Goal: Task Accomplishment & Management: Use online tool/utility

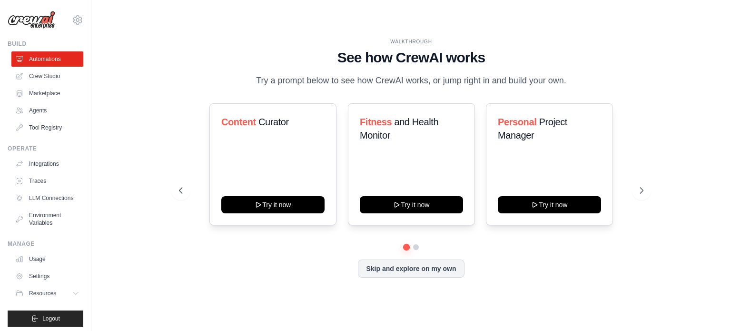
click at [419, 247] on div at bounding box center [411, 247] width 464 height 6
click at [646, 186] on icon at bounding box center [643, 191] width 10 height 10
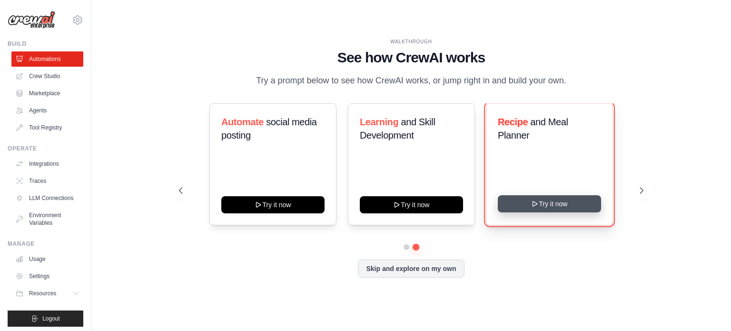
click at [549, 209] on button "Try it now" at bounding box center [549, 203] width 103 height 17
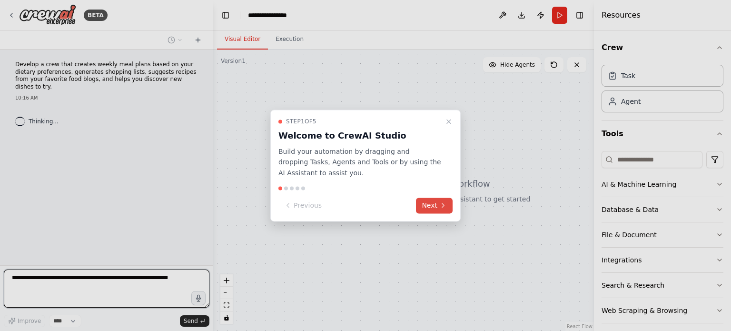
click at [431, 206] on button "Next" at bounding box center [434, 205] width 37 height 16
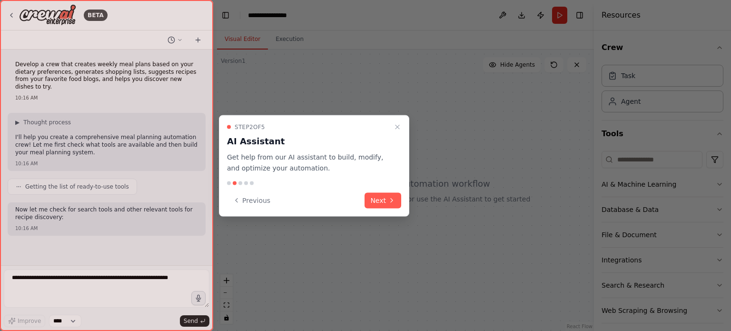
scroll to position [18, 0]
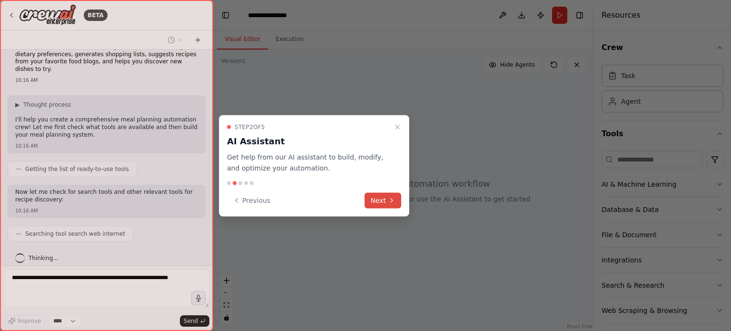
click at [388, 201] on icon at bounding box center [392, 200] width 8 height 8
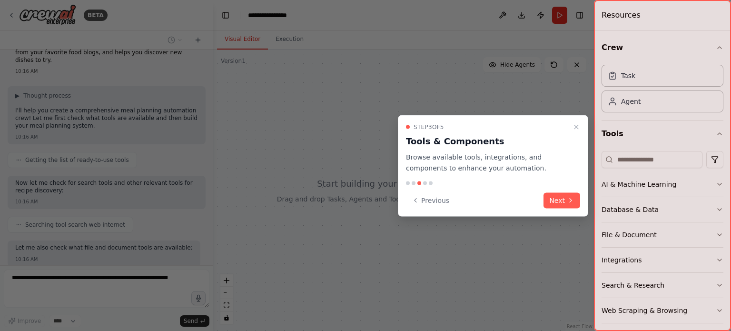
scroll to position [75, 0]
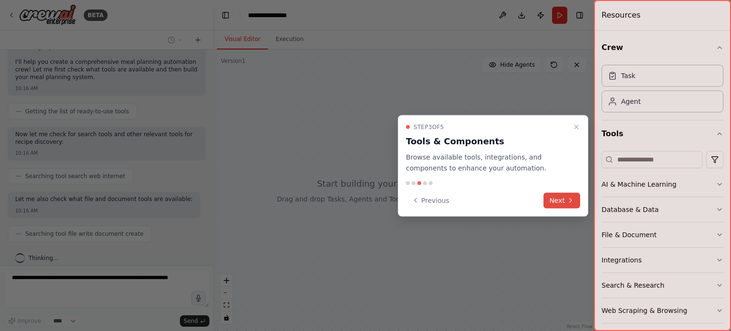
click at [557, 207] on button "Next" at bounding box center [561, 200] width 37 height 16
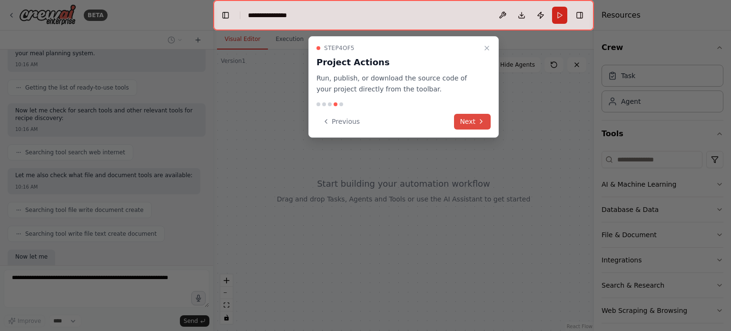
scroll to position [156, 0]
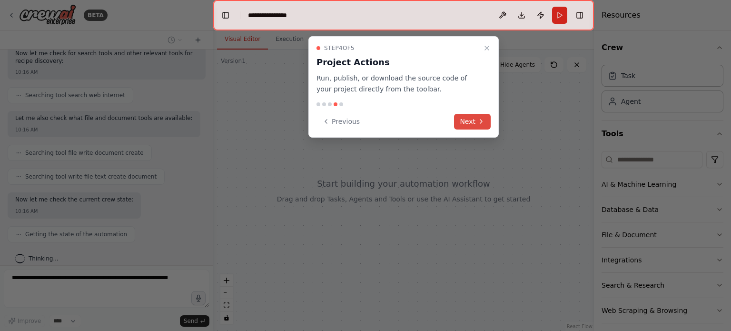
click at [467, 121] on button "Next" at bounding box center [472, 122] width 37 height 16
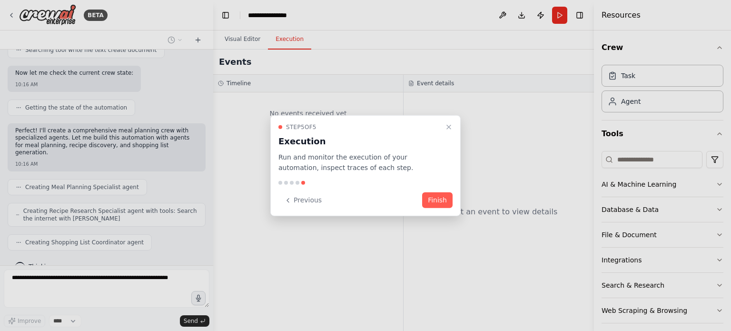
scroll to position [314, 0]
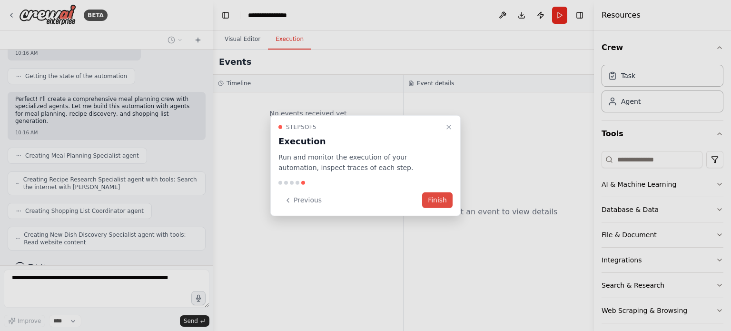
click at [432, 205] on button "Finish" at bounding box center [437, 200] width 30 height 16
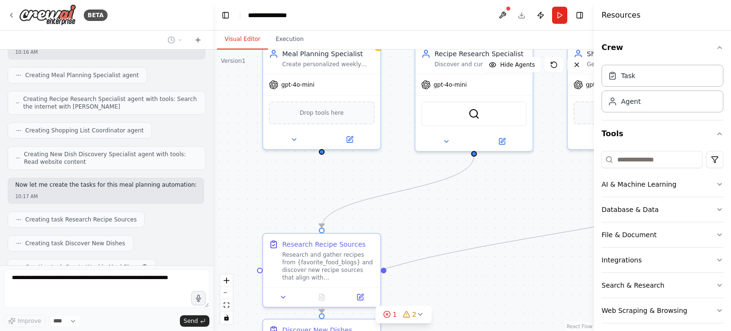
scroll to position [418, 0]
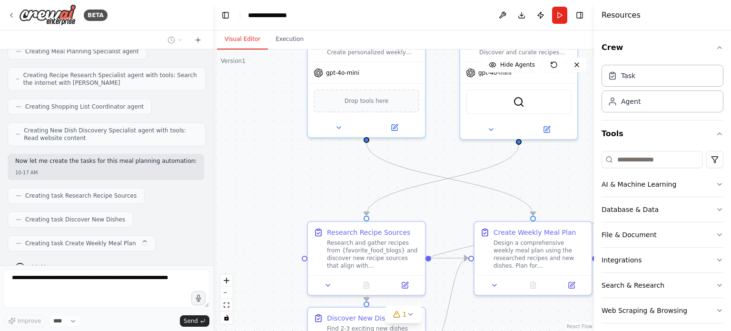
drag, startPoint x: 469, startPoint y: 250, endPoint x: 512, endPoint y: 183, distance: 80.2
click at [512, 183] on div ".deletable-edge-delete-btn { width: 20px; height: 20px; border: 0px solid #ffff…" at bounding box center [403, 189] width 381 height 281
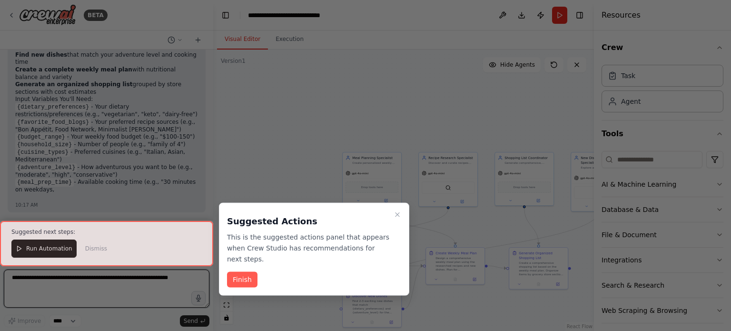
scroll to position [887, 0]
click at [245, 272] on button "Finish" at bounding box center [242, 280] width 30 height 16
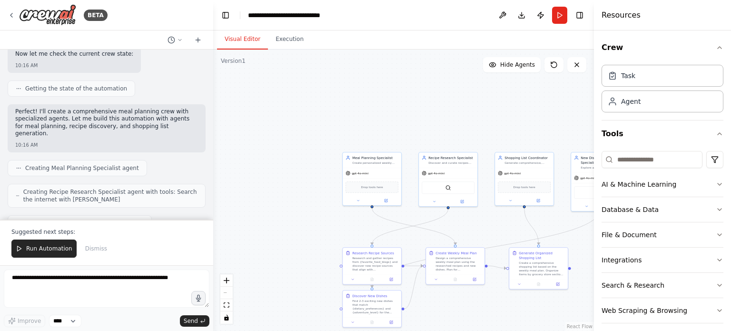
scroll to position [303, 0]
click at [46, 163] on span "Creating Meal Planning Specialist agent" at bounding box center [82, 167] width 114 height 8
click at [19, 167] on circle at bounding box center [19, 167] width 0 height 0
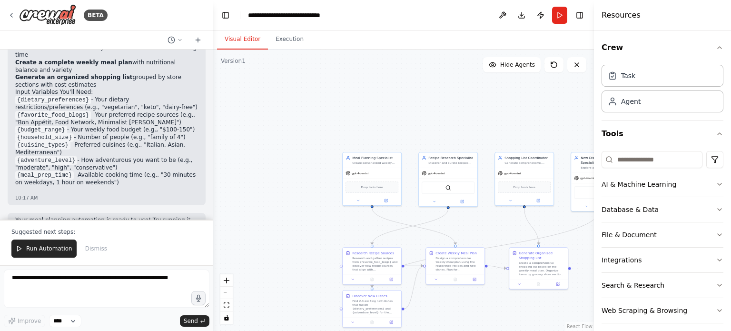
scroll to position [887, 0]
click at [375, 168] on div "gpt-4o-mini" at bounding box center [372, 172] width 59 height 10
click at [628, 83] on div "Task" at bounding box center [662, 75] width 122 height 22
click at [358, 199] on icon at bounding box center [358, 199] width 4 height 4
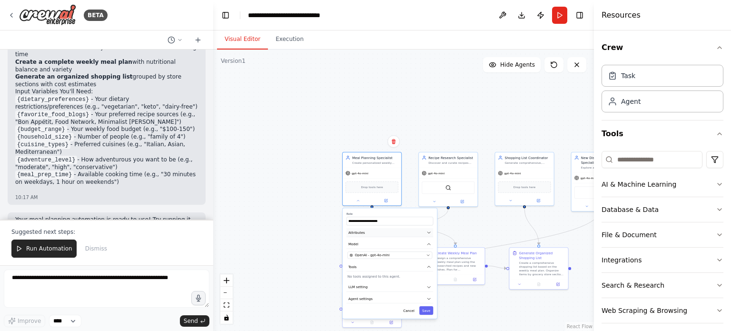
click at [362, 235] on button "Attributes" at bounding box center [389, 232] width 87 height 9
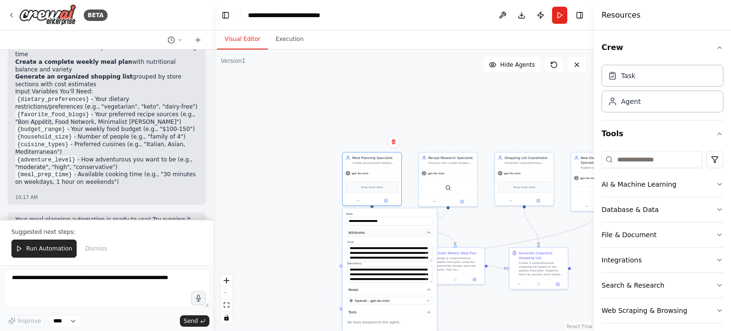
click at [427, 228] on button "Attributes" at bounding box center [389, 232] width 87 height 9
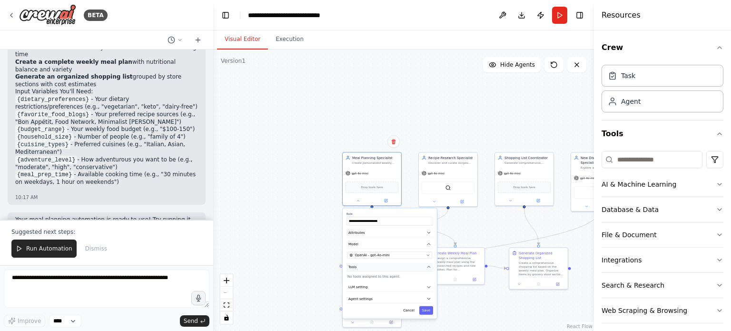
click at [426, 265] on button "Tools" at bounding box center [389, 266] width 87 height 9
click at [427, 285] on icon "button" at bounding box center [428, 287] width 5 height 5
click at [428, 285] on icon "button" at bounding box center [428, 287] width 5 height 5
click at [428, 296] on icon "button" at bounding box center [428, 298] width 5 height 5
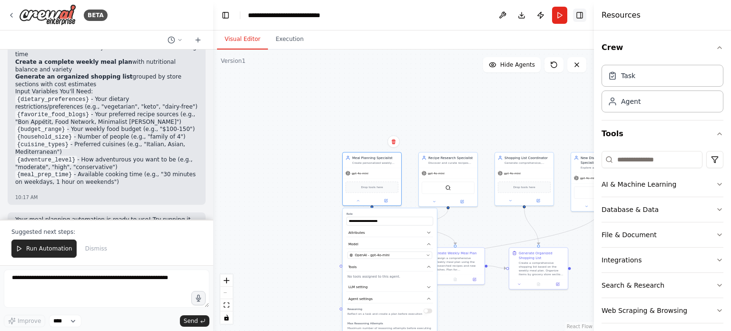
click at [579, 16] on button "Toggle Right Sidebar" at bounding box center [579, 15] width 13 height 13
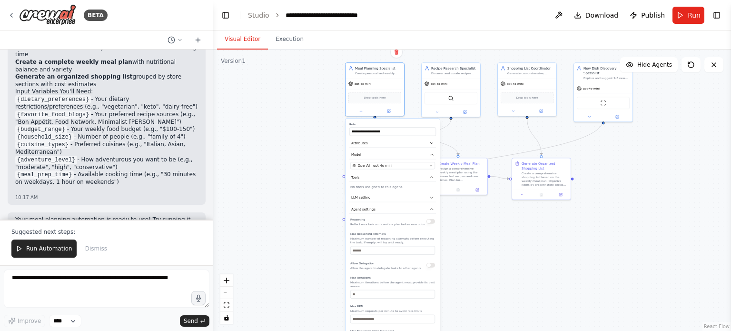
drag, startPoint x: 634, startPoint y: 223, endPoint x: 637, endPoint y: 134, distance: 89.5
click at [637, 134] on div ".deletable-edge-delete-btn { width: 20px; height: 20px; border: 0px solid #ffff…" at bounding box center [472, 189] width 518 height 281
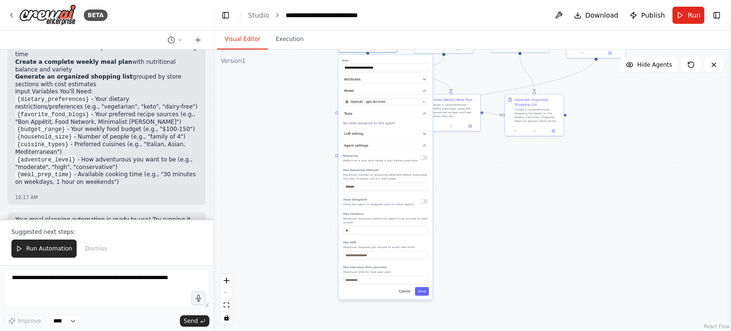
drag, startPoint x: 476, startPoint y: 258, endPoint x: 472, endPoint y: 196, distance: 62.4
click at [472, 196] on div ".deletable-edge-delete-btn { width: 20px; height: 20px; border: 0px solid #ffff…" at bounding box center [472, 189] width 518 height 281
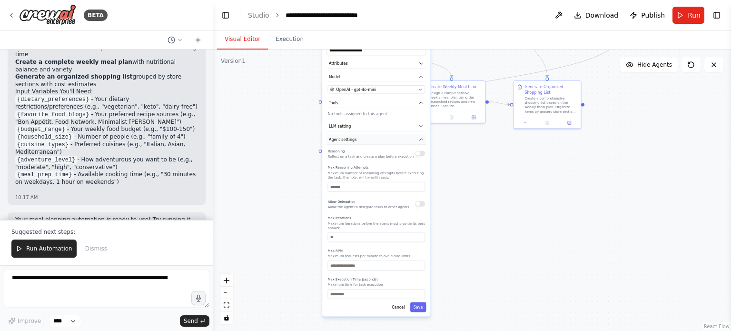
click at [419, 139] on icon "button" at bounding box center [420, 139] width 5 height 5
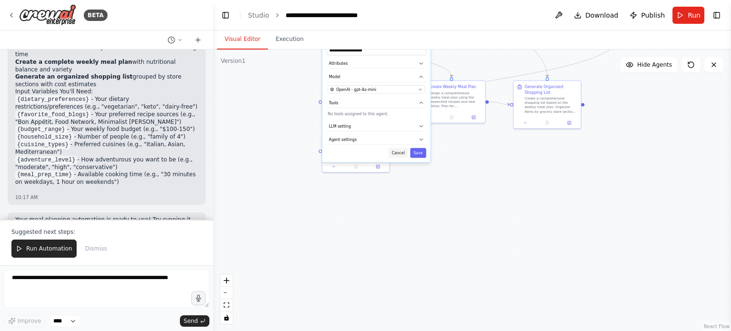
click at [398, 153] on button "Cancel" at bounding box center [398, 153] width 20 height 10
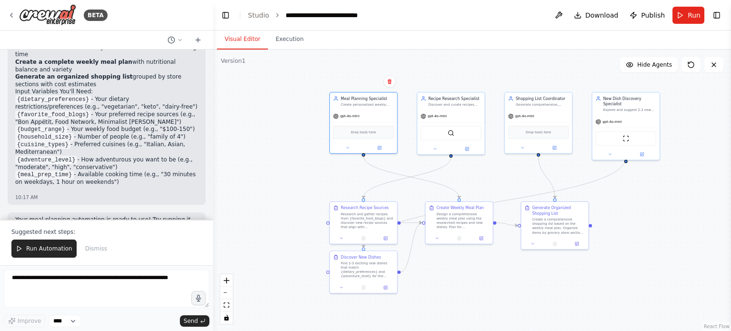
drag, startPoint x: 458, startPoint y: 173, endPoint x: 461, endPoint y: 295, distance: 121.8
click at [461, 295] on div ".deletable-edge-delete-btn { width: 20px; height: 20px; border: 0px solid #ffff…" at bounding box center [472, 189] width 518 height 281
click at [453, 116] on div "gpt-4o-mini" at bounding box center [445, 116] width 67 height 12
click at [425, 152] on div at bounding box center [445, 148] width 67 height 11
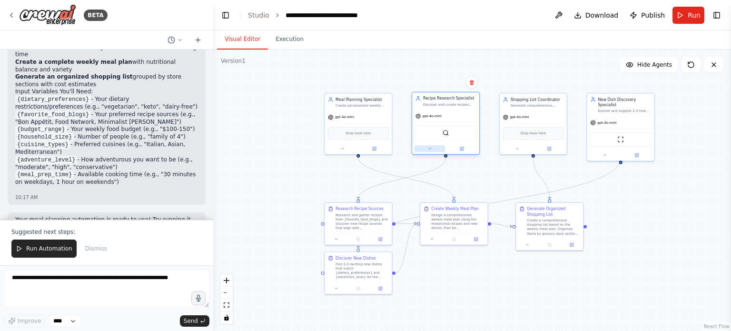
click at [429, 149] on icon at bounding box center [429, 149] width 4 height 4
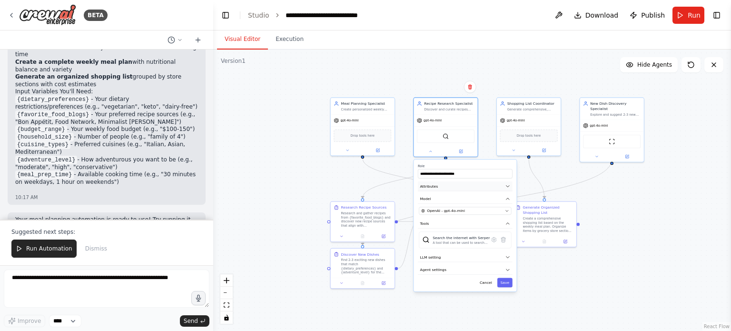
click at [511, 183] on button "Attributes" at bounding box center [465, 186] width 95 height 10
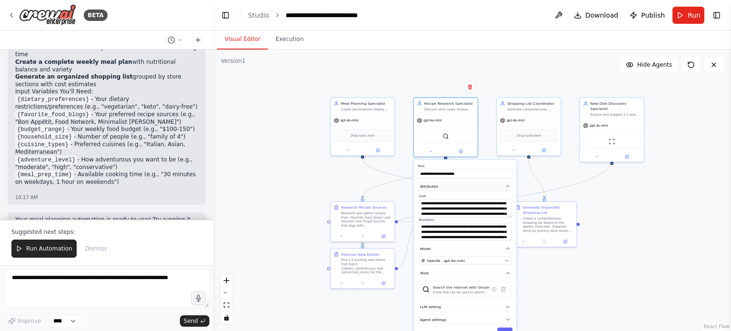
click at [506, 185] on icon "button" at bounding box center [507, 185] width 5 height 5
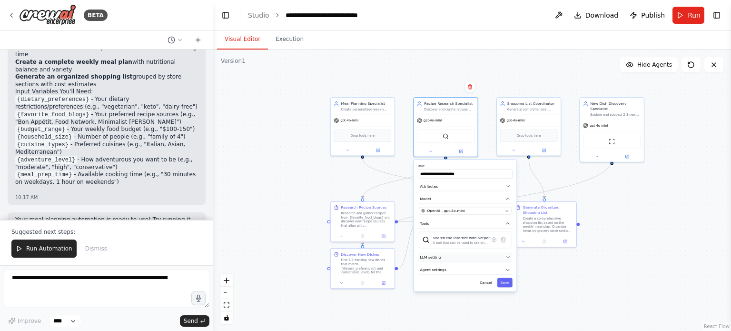
click at [506, 258] on icon "button" at bounding box center [507, 256] width 5 height 5
click at [462, 238] on div "Search the internet with Serper" at bounding box center [460, 237] width 57 height 5
click at [507, 256] on icon "button" at bounding box center [507, 256] width 3 height 1
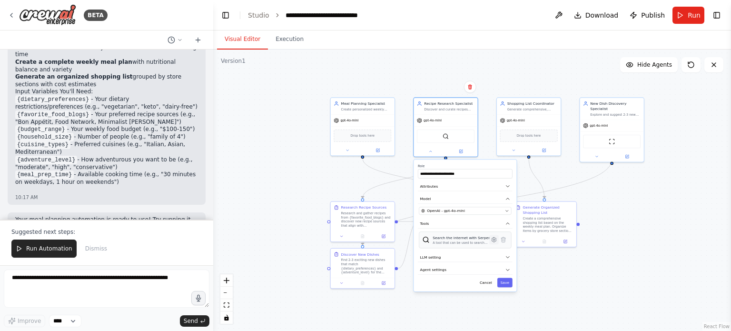
click at [492, 237] on icon at bounding box center [493, 239] width 4 height 5
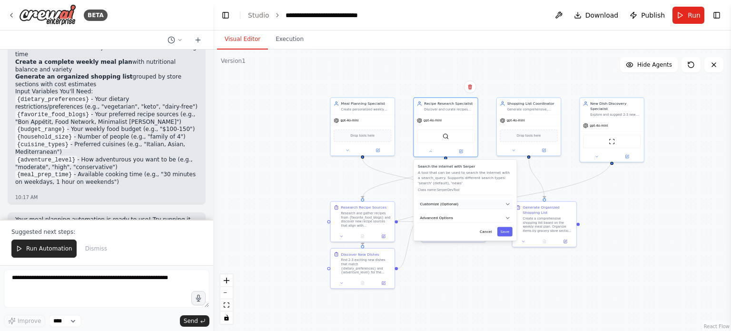
click at [509, 203] on icon "button" at bounding box center [507, 203] width 5 height 5
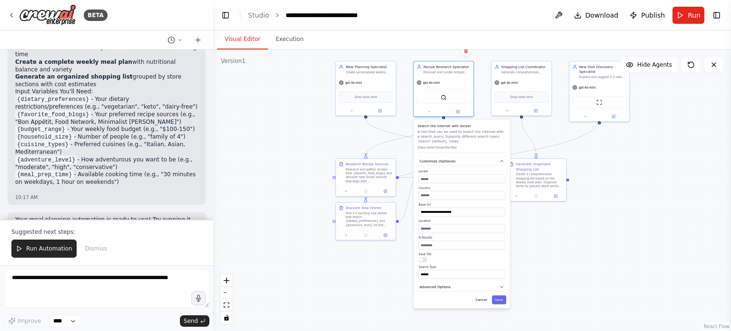
drag, startPoint x: 559, startPoint y: 270, endPoint x: 554, endPoint y: 224, distance: 46.0
click at [554, 224] on div ".deletable-edge-delete-btn { width: 20px; height: 20px; border: 0px solid #ffff…" at bounding box center [472, 189] width 518 height 281
click at [500, 159] on icon "button" at bounding box center [501, 160] width 5 height 5
click at [502, 175] on icon "button" at bounding box center [501, 173] width 5 height 5
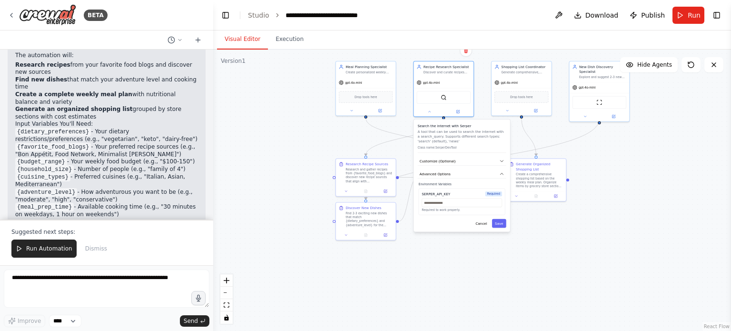
scroll to position [854, 0]
click at [41, 249] on span "Run Automation" at bounding box center [49, 249] width 46 height 8
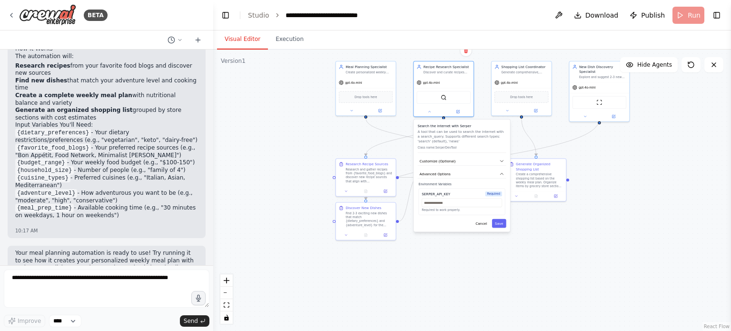
scroll to position [841, 0]
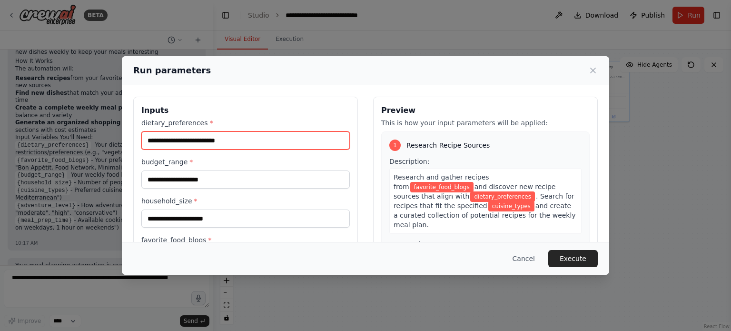
click at [207, 138] on input "dietary_preferences *" at bounding box center [245, 140] width 208 height 18
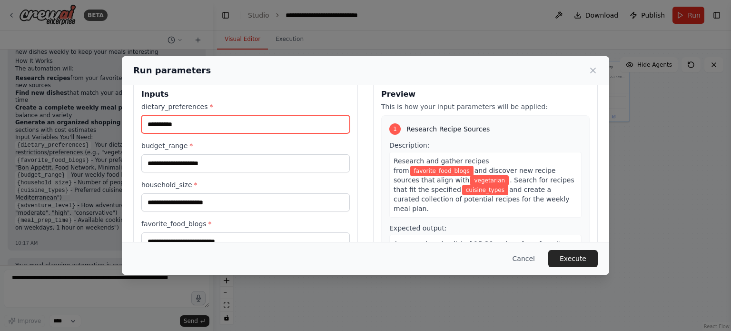
scroll to position [17, 0]
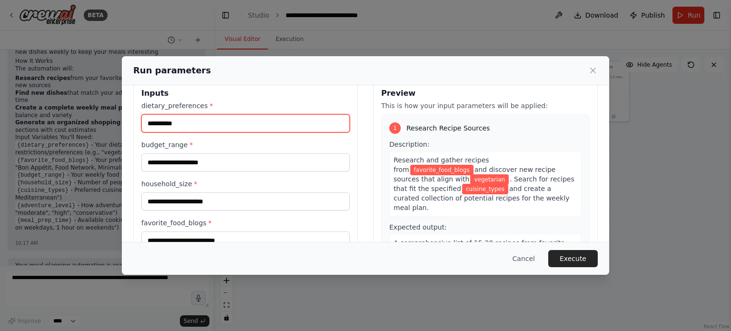
type input "**********"
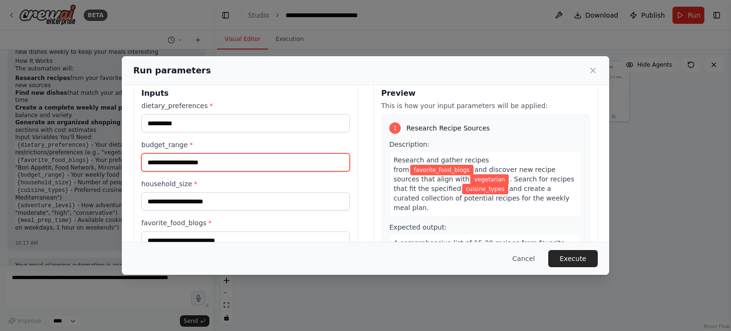
click at [207, 163] on input "budget_range *" at bounding box center [245, 162] width 208 height 18
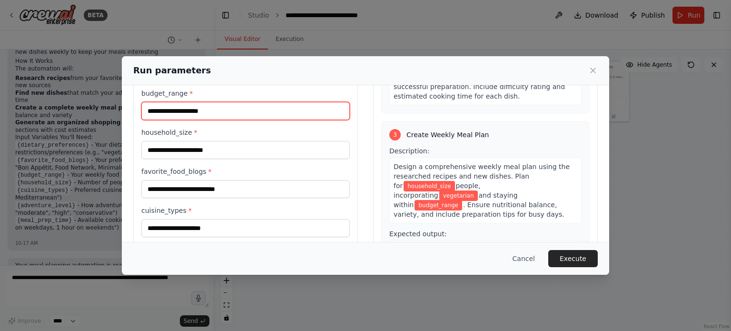
scroll to position [297, 0]
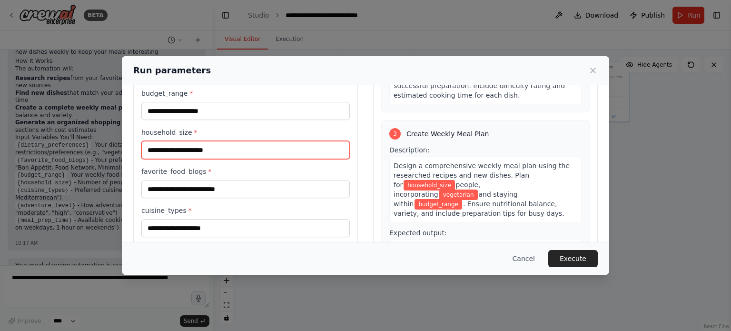
click at [213, 150] on input "household_size *" at bounding box center [245, 150] width 208 height 18
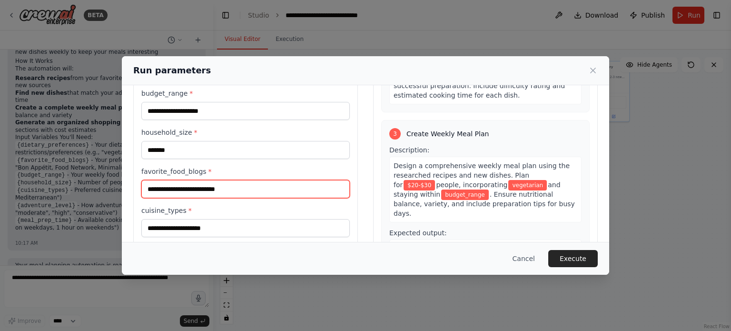
click at [199, 189] on input "favorite_food_blogs *" at bounding box center [245, 189] width 208 height 18
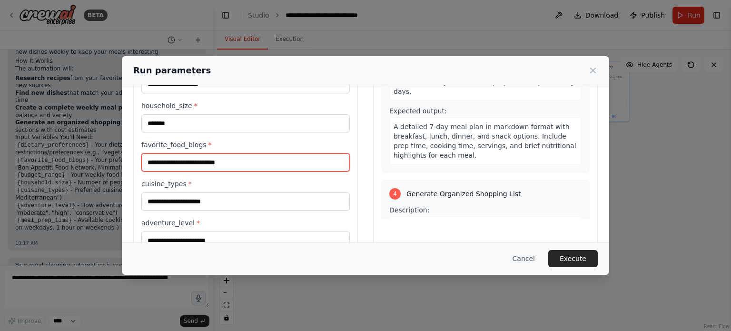
scroll to position [392, 0]
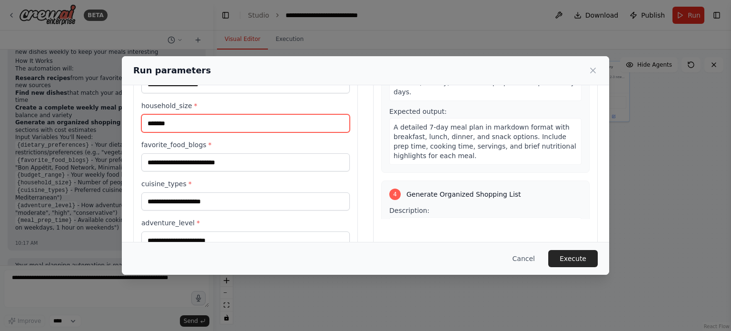
click at [197, 121] on input "*******" at bounding box center [245, 123] width 208 height 18
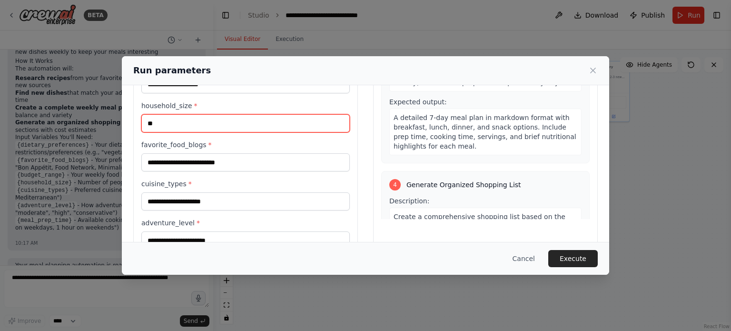
type input "*"
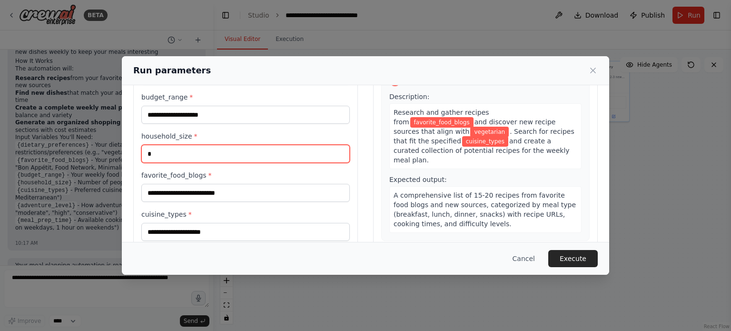
scroll to position [70, 0]
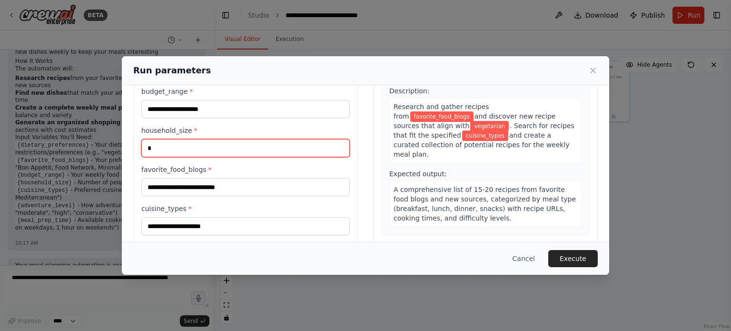
type input "*"
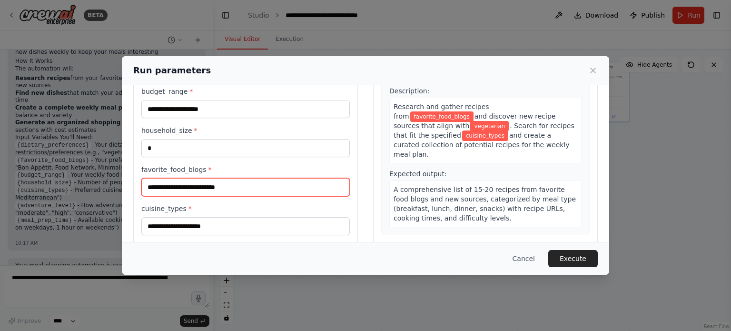
click at [244, 187] on input "favorite_food_blogs *" at bounding box center [245, 187] width 208 height 18
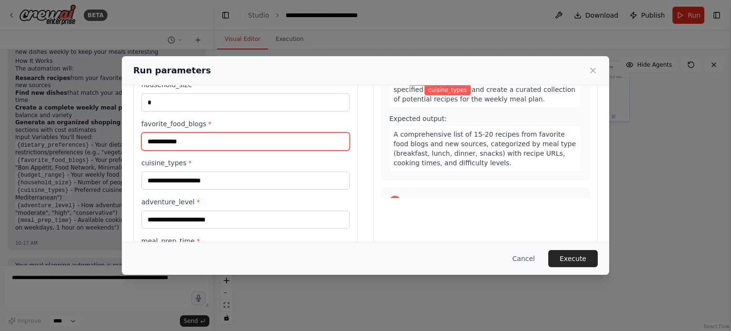
scroll to position [118, 0]
type input "**********"
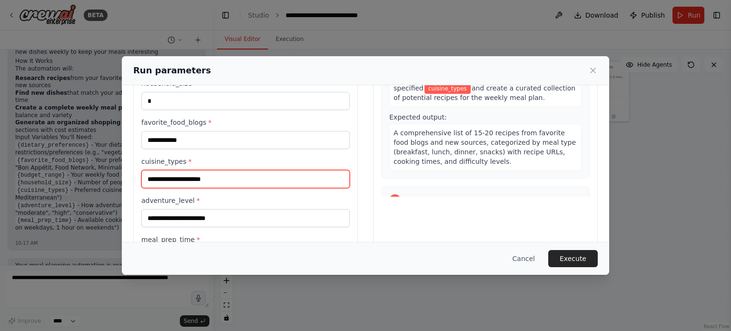
click at [206, 181] on input "cuisine_types *" at bounding box center [245, 179] width 208 height 18
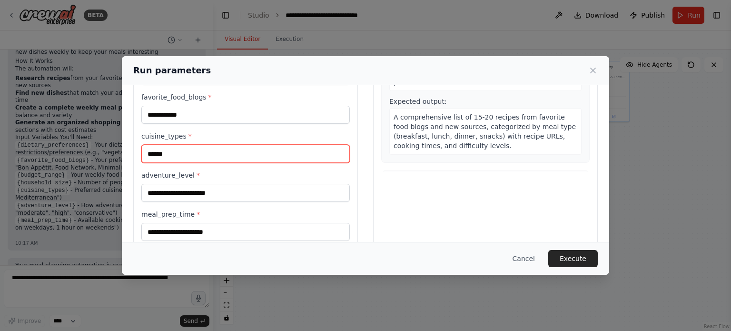
scroll to position [150, 0]
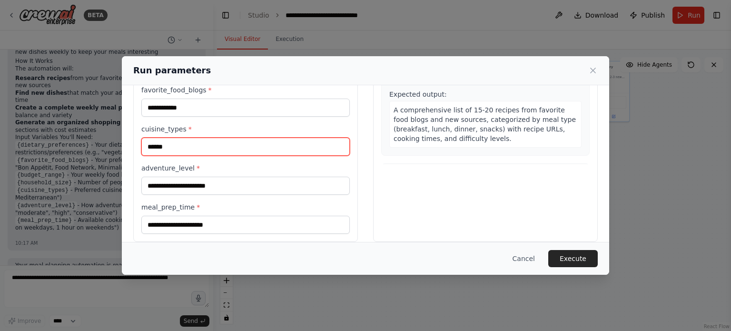
type input "******"
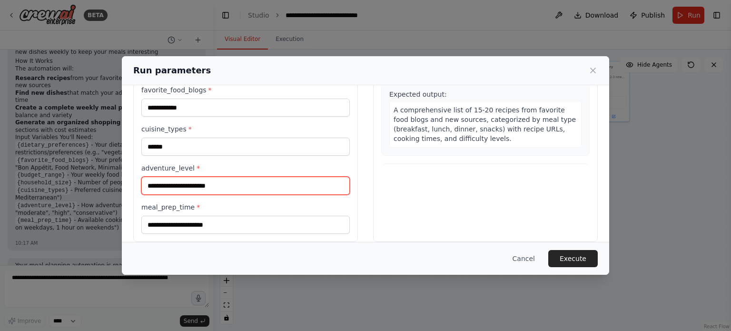
click at [203, 188] on input "adventure_level *" at bounding box center [245, 186] width 208 height 18
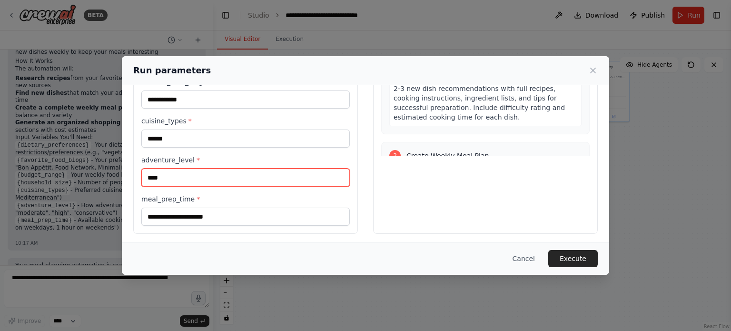
scroll to position [159, 0]
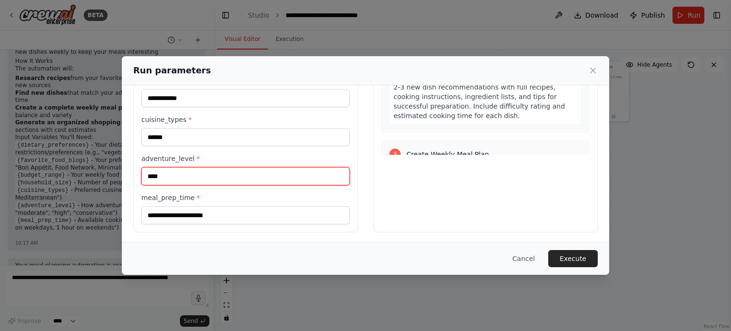
type input "****"
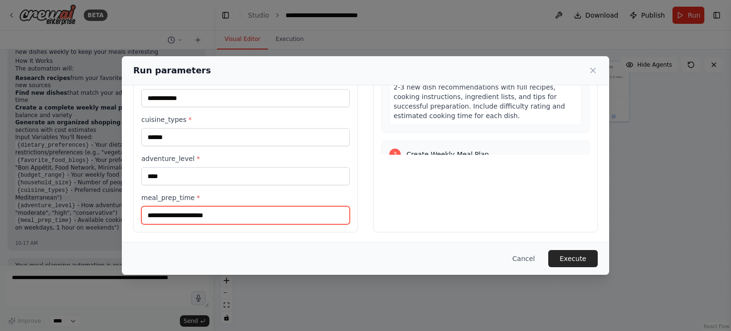
click at [214, 218] on input "meal_prep_time *" at bounding box center [245, 215] width 208 height 18
type input "**********"
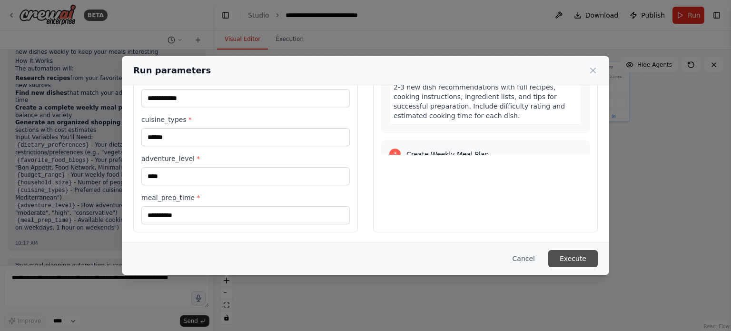
click at [557, 260] on button "Execute" at bounding box center [572, 258] width 49 height 17
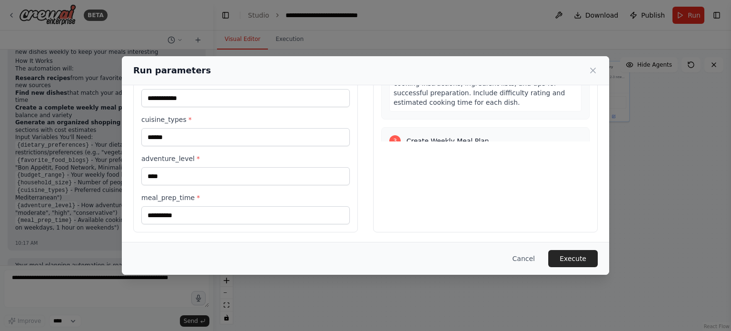
scroll to position [0, 0]
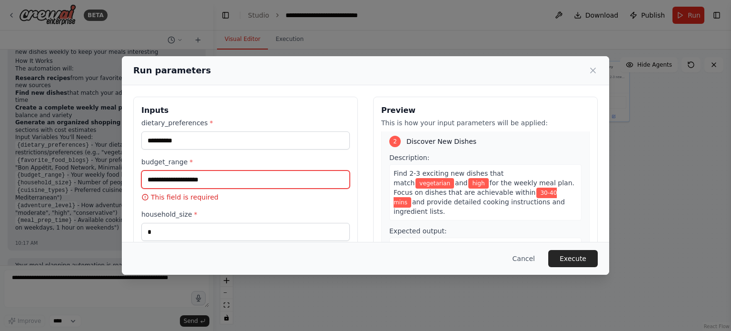
click at [257, 179] on input "budget_range *" at bounding box center [245, 179] width 208 height 18
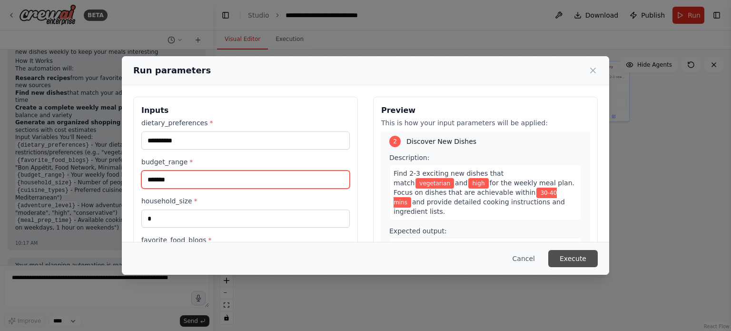
type input "*******"
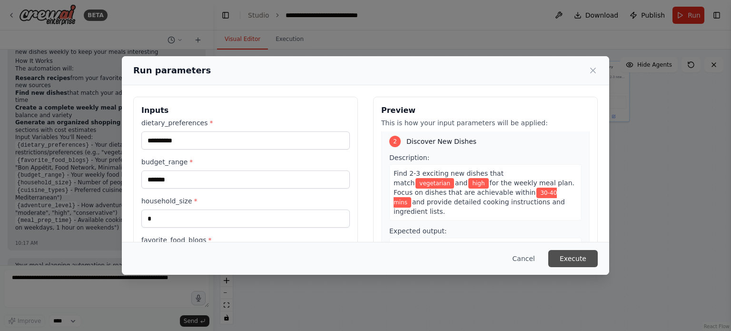
click at [575, 259] on button "Execute" at bounding box center [572, 258] width 49 height 17
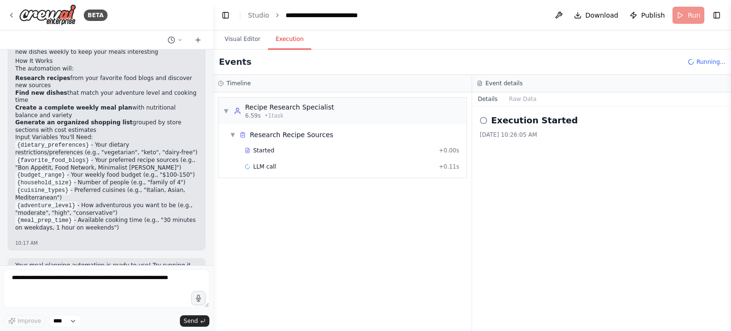
click at [289, 43] on button "Execution" at bounding box center [289, 39] width 43 height 20
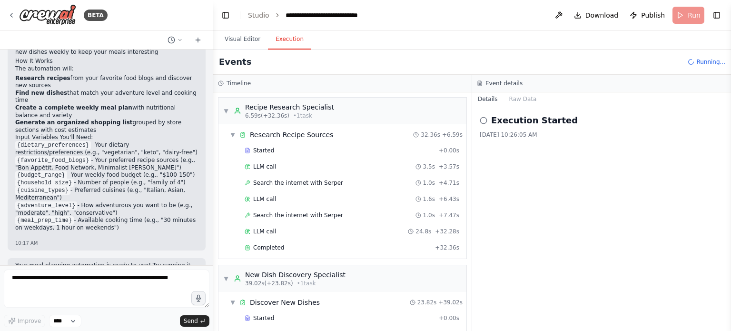
scroll to position [6, 0]
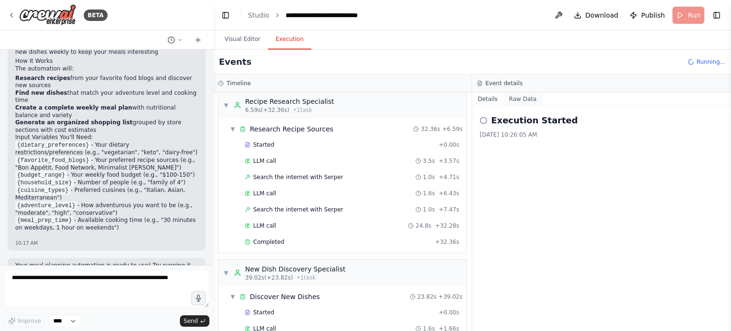
click at [520, 99] on button "Raw Data" at bounding box center [522, 98] width 39 height 13
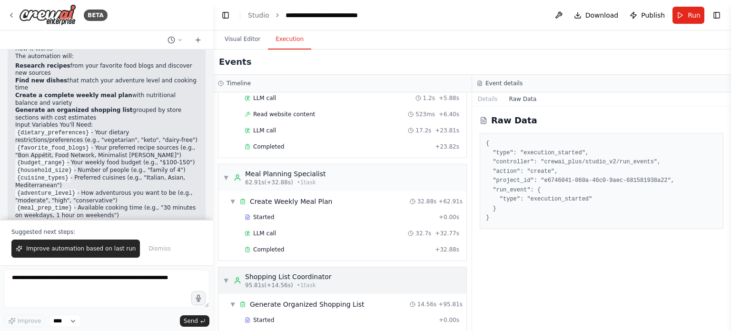
scroll to position [339, 0]
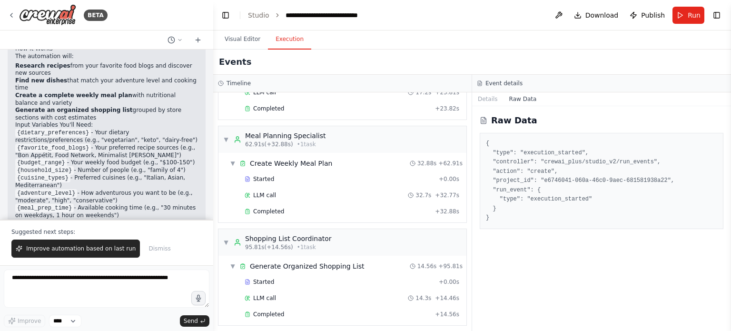
click at [482, 106] on div "Raw Data { "type": "execution_started", "controller": "crewai_plus/studio_v2/ru…" at bounding box center [601, 218] width 259 height 225
click at [483, 102] on button "Details" at bounding box center [487, 98] width 31 height 13
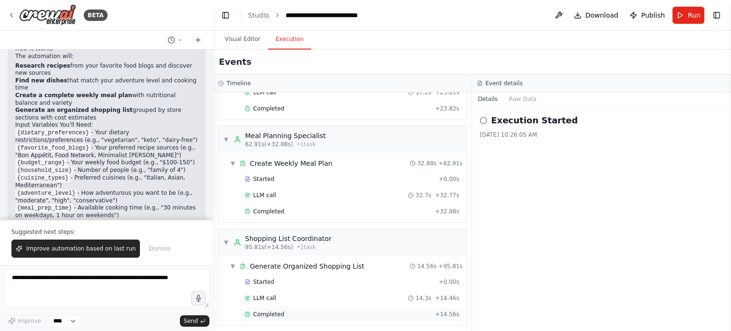
click at [266, 310] on span "Completed" at bounding box center [268, 314] width 31 height 8
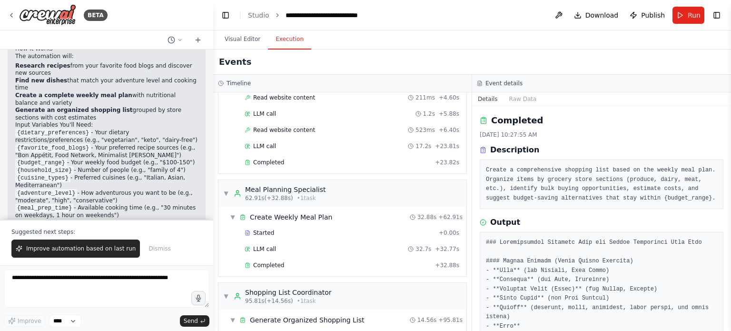
scroll to position [268, 0]
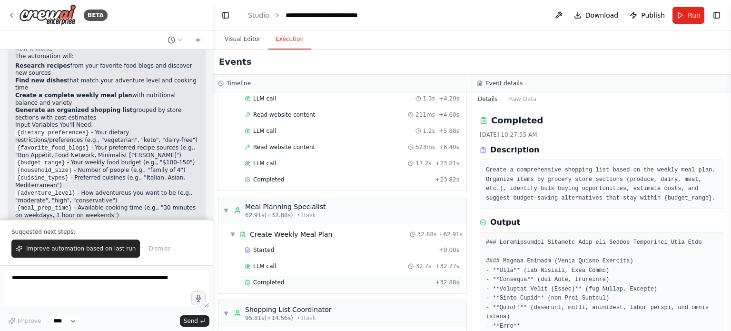
click at [269, 278] on span "Completed" at bounding box center [268, 282] width 31 height 8
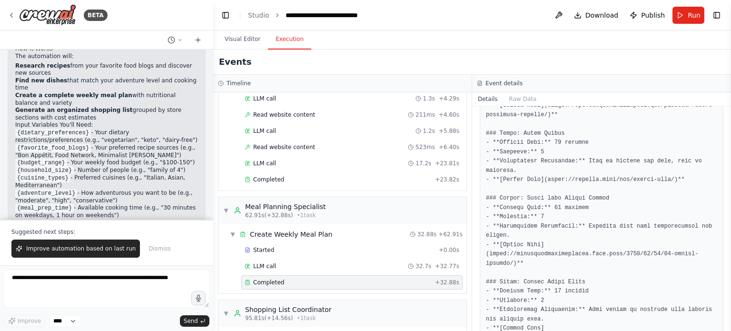
scroll to position [1599, 0]
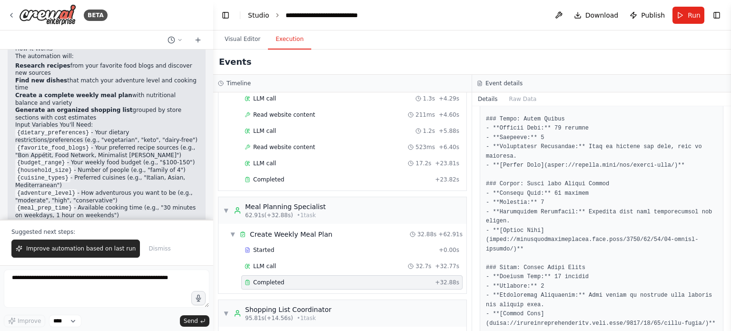
click at [255, 17] on link "Studio" at bounding box center [258, 15] width 21 height 8
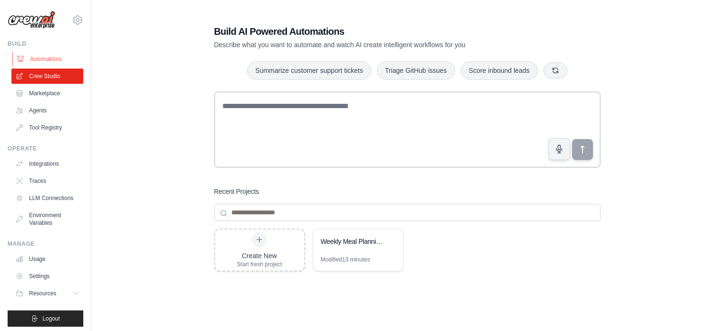
click at [32, 57] on link "Automations" at bounding box center [48, 58] width 72 height 15
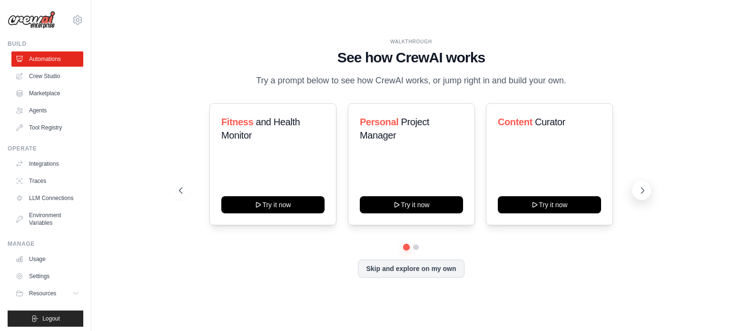
click at [641, 190] on icon at bounding box center [643, 191] width 10 height 10
click at [45, 74] on link "Crew Studio" at bounding box center [48, 76] width 72 height 15
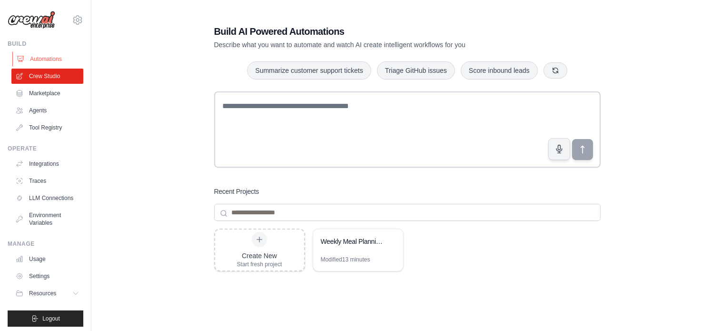
click at [46, 59] on link "Automations" at bounding box center [48, 58] width 72 height 15
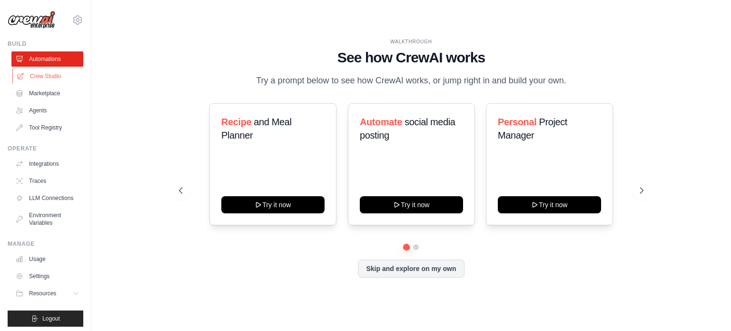
click at [46, 78] on link "Crew Studio" at bounding box center [48, 76] width 72 height 15
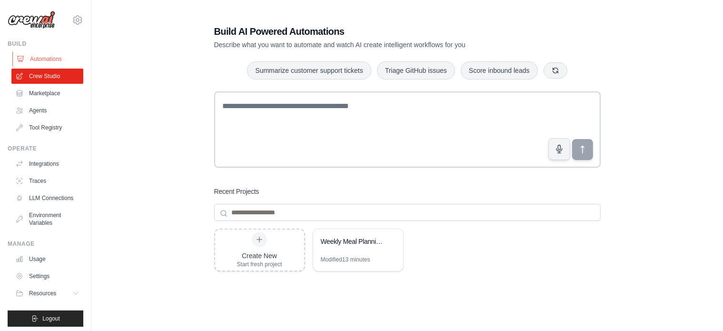
click at [38, 62] on link "Automations" at bounding box center [48, 58] width 72 height 15
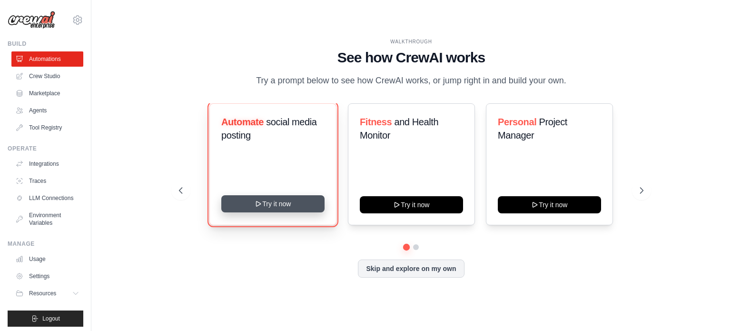
click at [285, 205] on button "Try it now" at bounding box center [272, 203] width 103 height 17
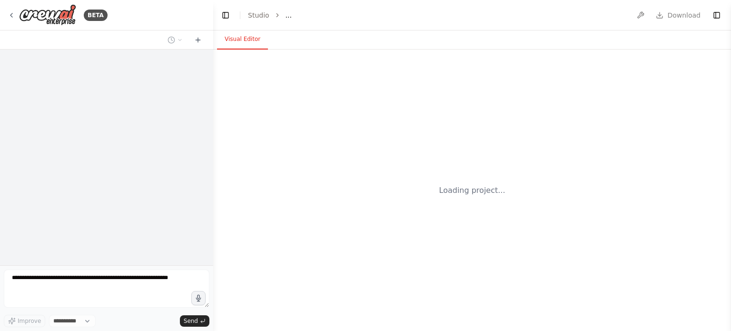
select select "****"
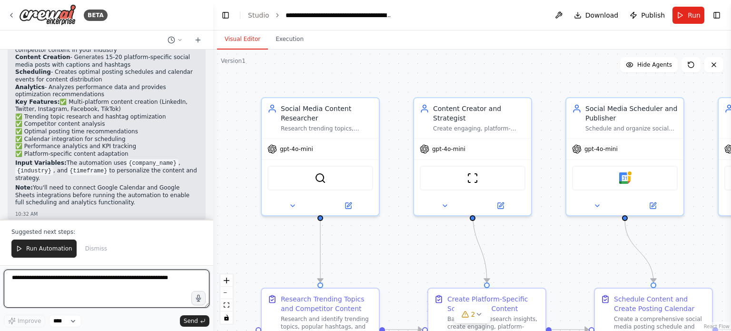
scroll to position [1182, 0]
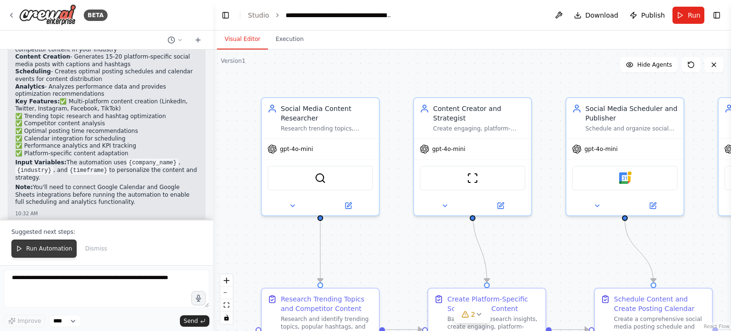
click at [54, 246] on span "Run Automation" at bounding box center [49, 249] width 46 height 8
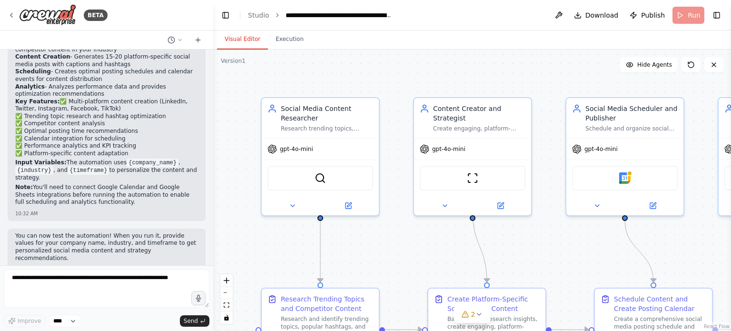
scroll to position [1137, 0]
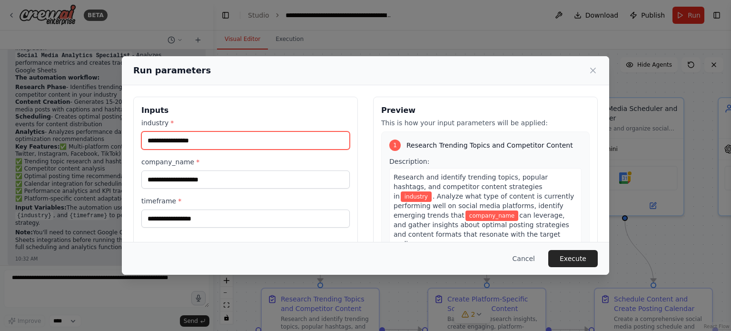
click at [219, 137] on input "industry *" at bounding box center [245, 140] width 208 height 18
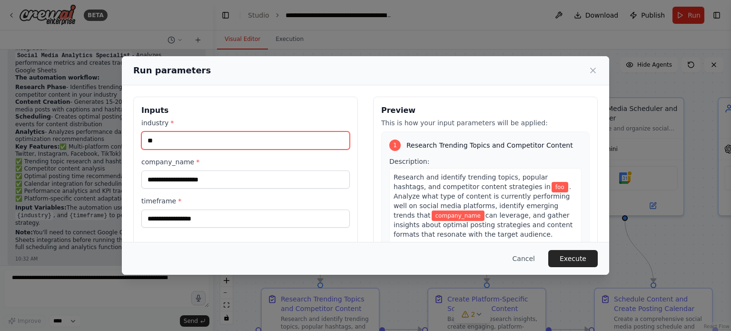
type input "*"
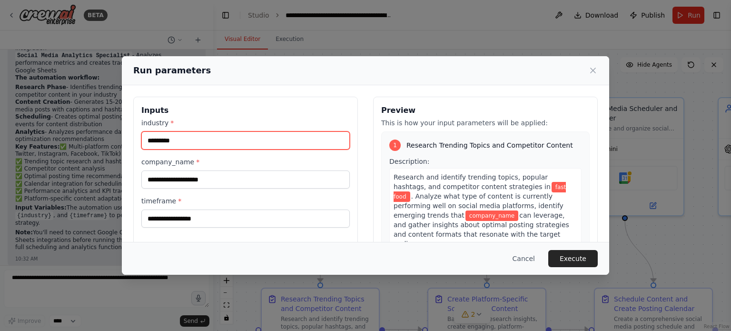
type input "*********"
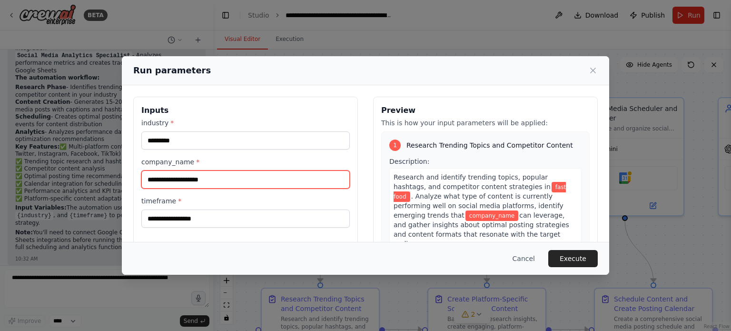
click at [210, 184] on input "company_name *" at bounding box center [245, 179] width 208 height 18
type input "*"
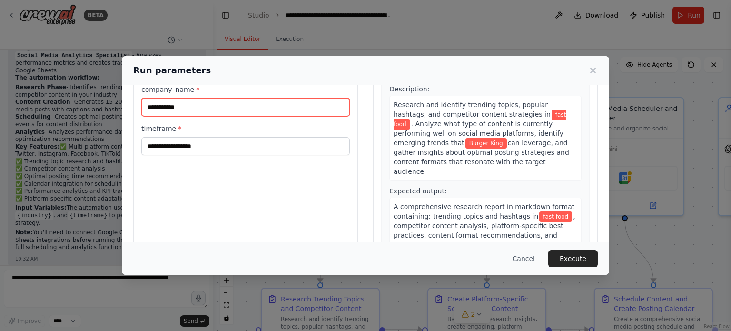
scroll to position [74, 0]
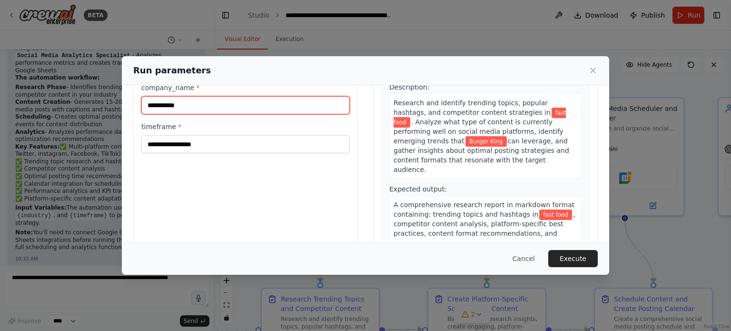
type input "**********"
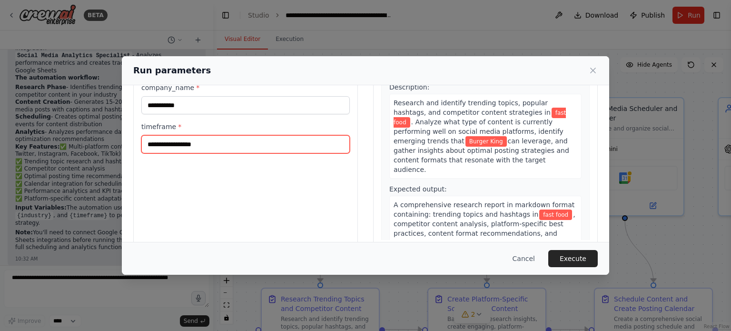
click at [194, 143] on input "timeframe *" at bounding box center [245, 144] width 208 height 18
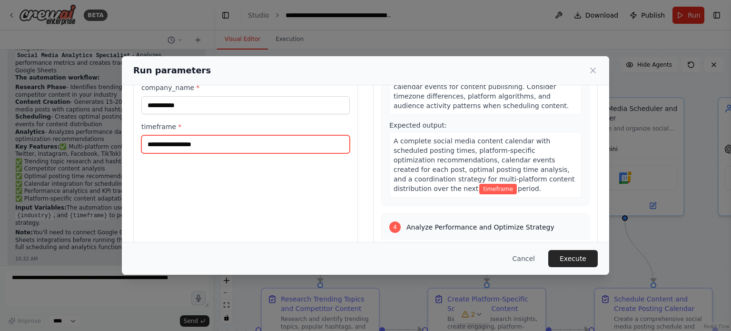
scroll to position [495, 0]
click at [278, 142] on input "timeframe *" at bounding box center [245, 144] width 208 height 18
type input "*******"
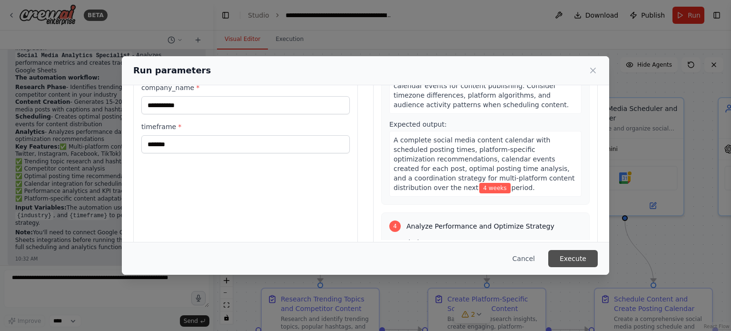
click at [575, 259] on button "Execute" at bounding box center [572, 258] width 49 height 17
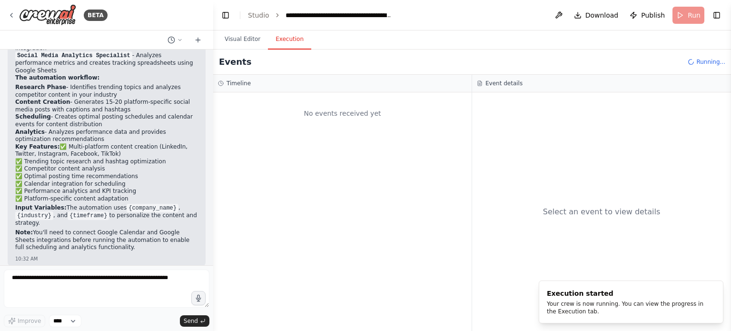
click at [290, 39] on button "Execution" at bounding box center [289, 39] width 43 height 20
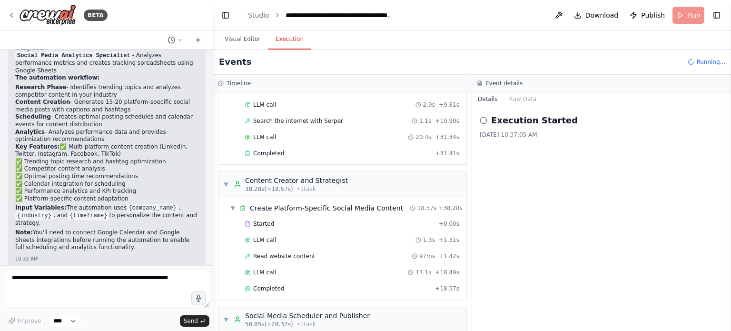
scroll to position [0, 0]
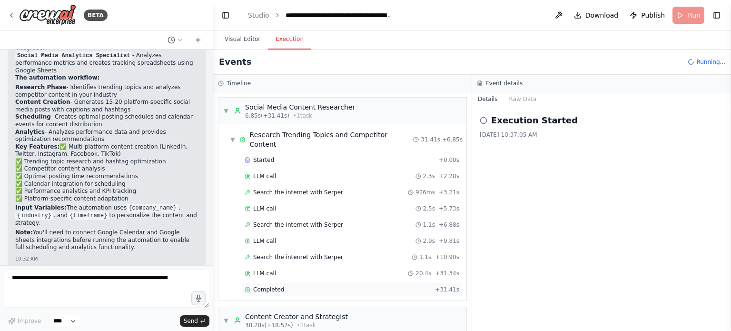
click at [303, 285] on div "Completed" at bounding box center [338, 289] width 187 height 8
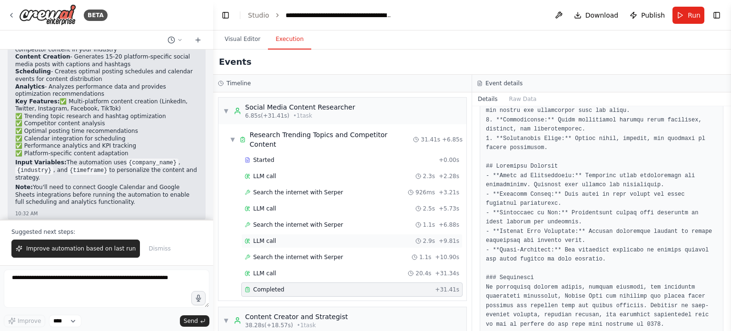
scroll to position [306, 0]
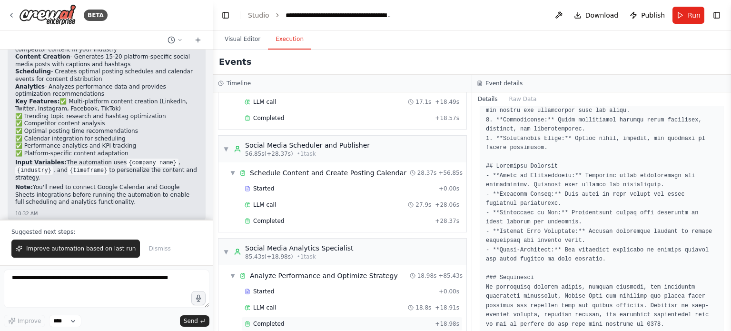
click at [303, 320] on div "Completed" at bounding box center [338, 324] width 187 height 8
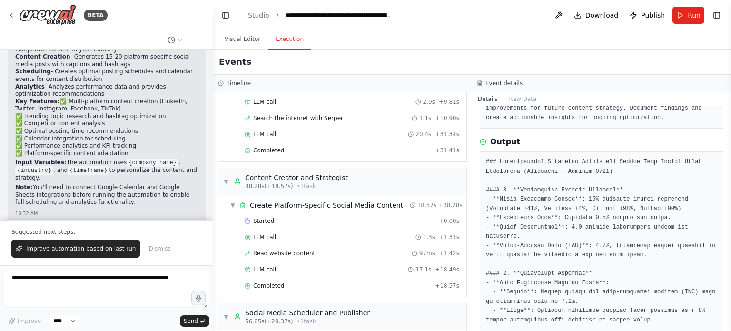
scroll to position [139, 0]
click at [295, 282] on div "Completed" at bounding box center [338, 286] width 187 height 8
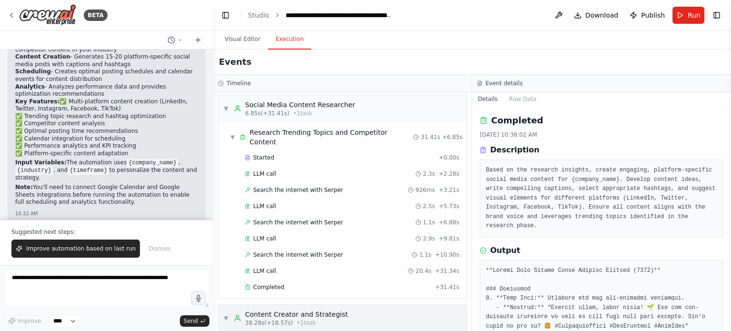
scroll to position [0, 0]
